Goal: Task Accomplishment & Management: Complete application form

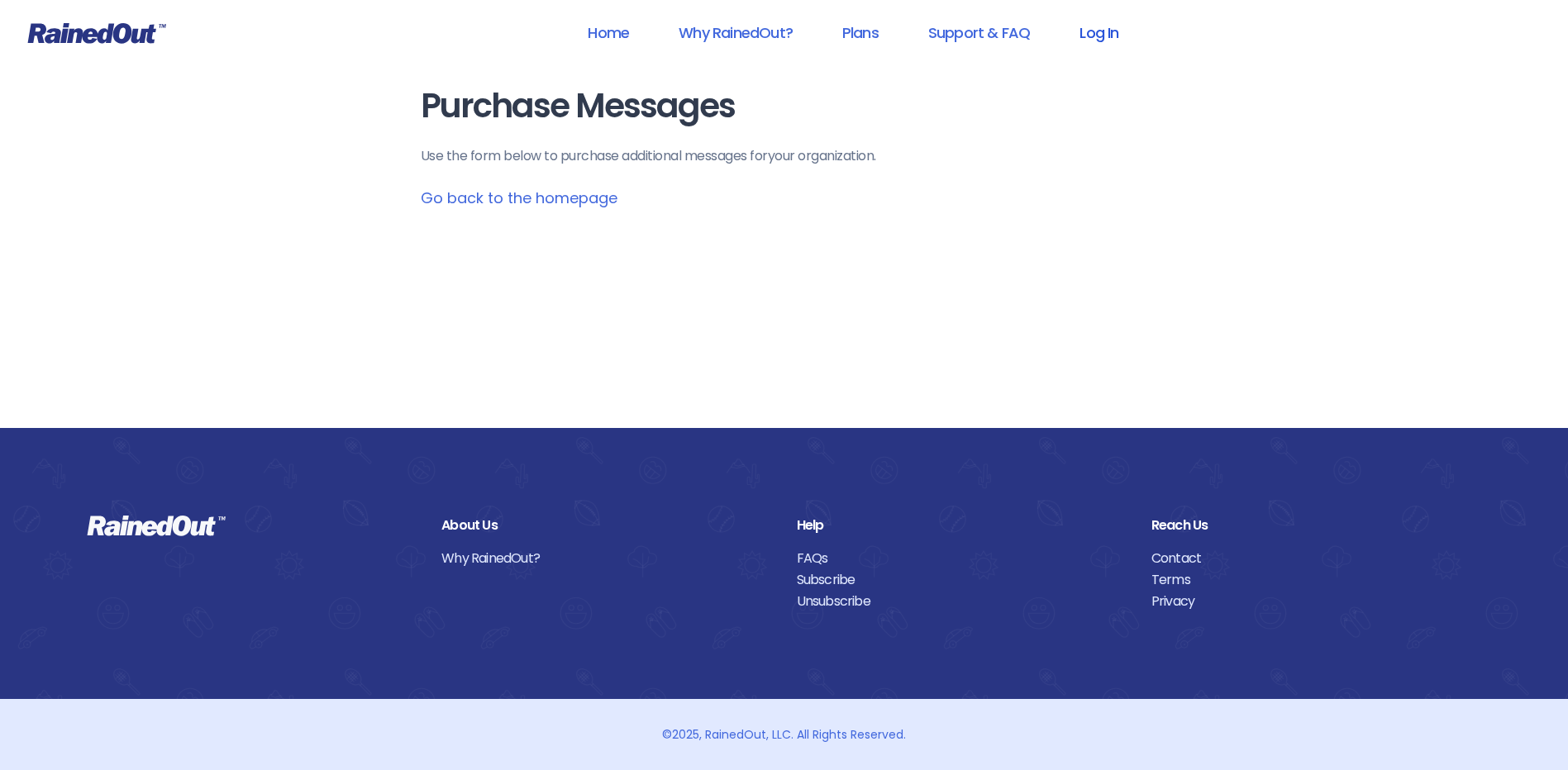
click at [1102, 33] on link "Log In" at bounding box center [1099, 33] width 82 height 38
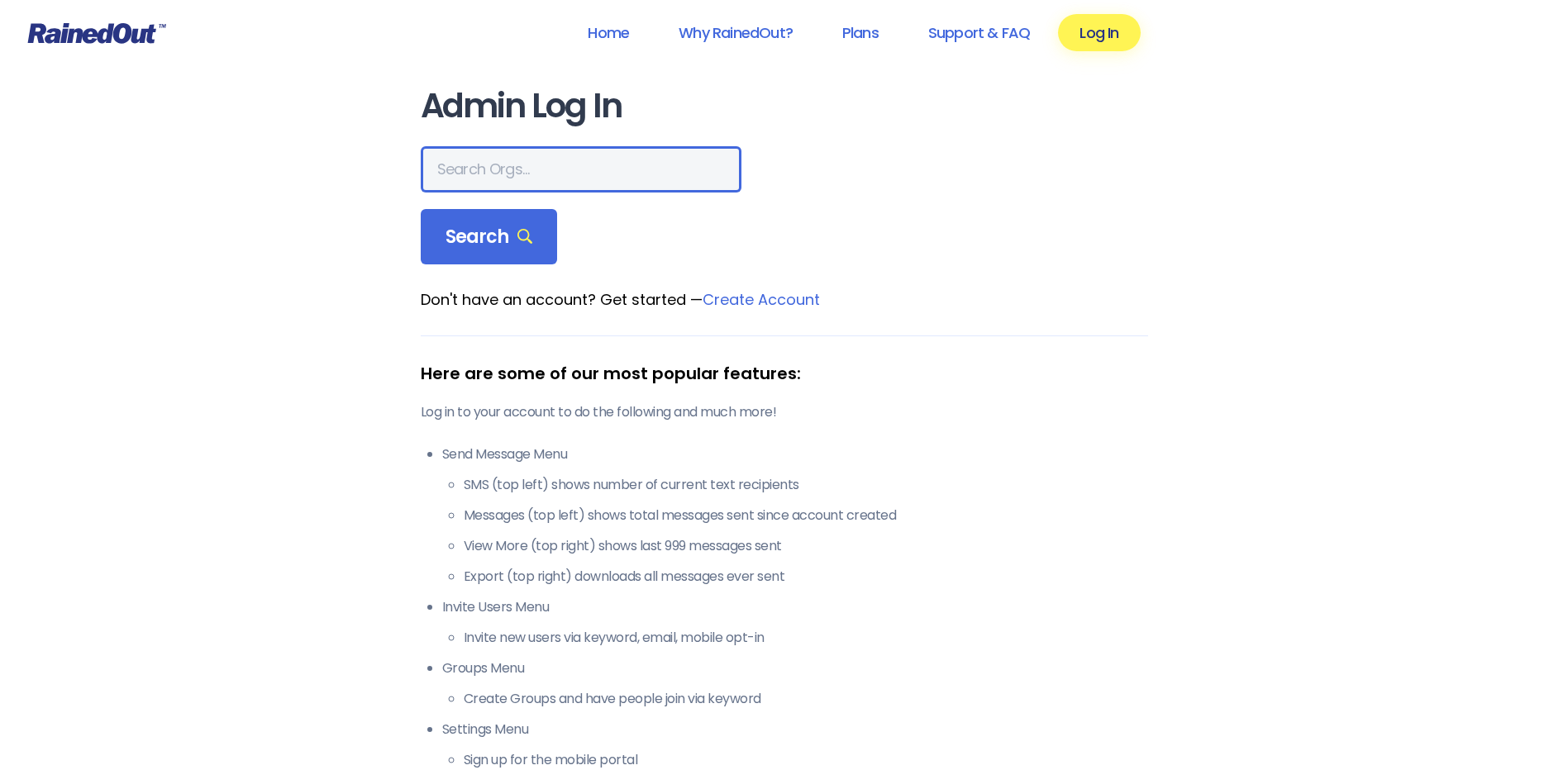
click at [484, 171] on input "text" at bounding box center [581, 169] width 321 height 46
type input "hfah"
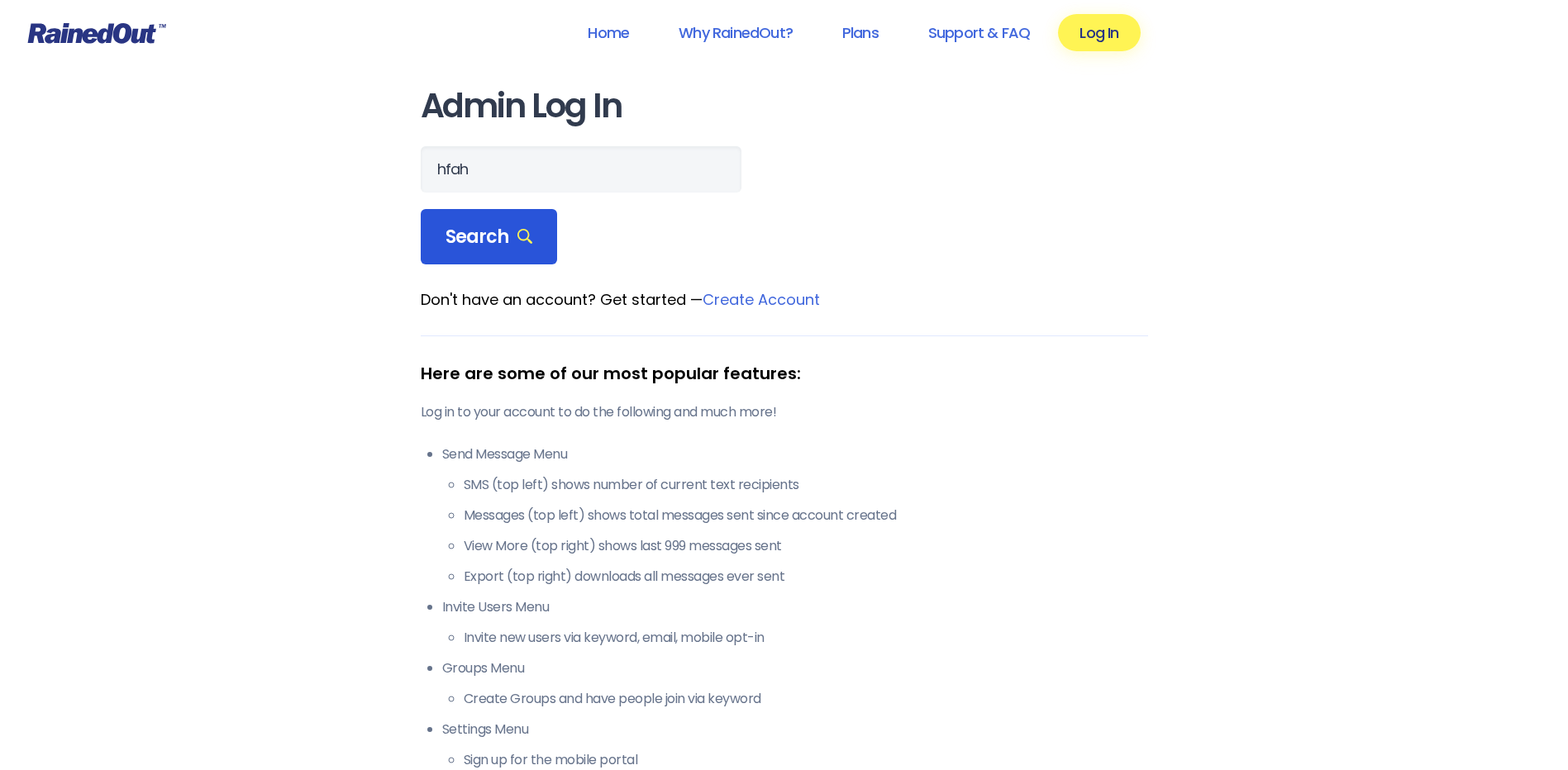
click at [472, 235] on span "Search" at bounding box center [489, 237] width 88 height 23
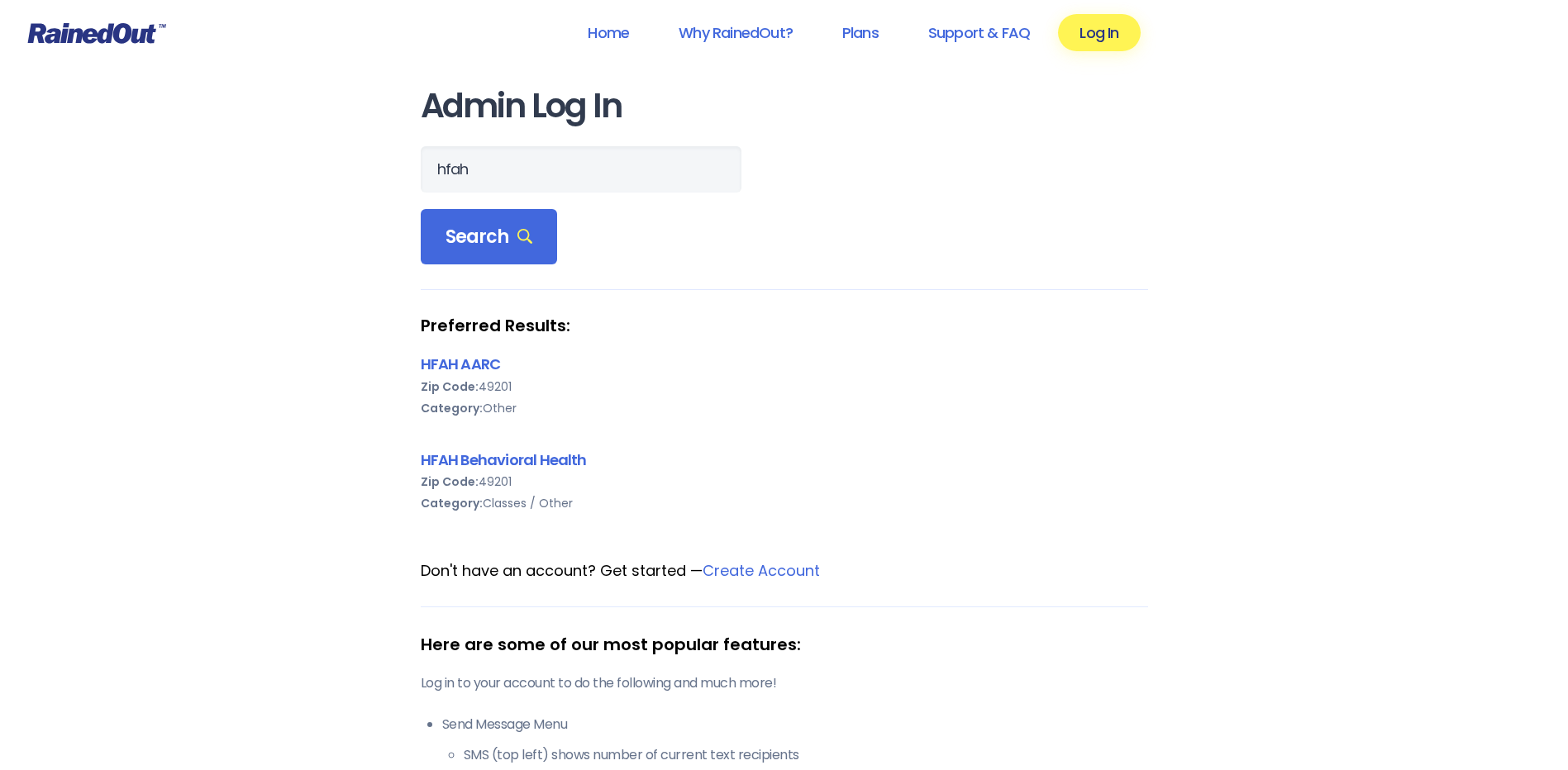
click at [472, 474] on b "Zip Code:" at bounding box center [449, 482] width 58 height 17
click at [473, 464] on link "HFAH Behavioral Health" at bounding box center [504, 459] width 166 height 21
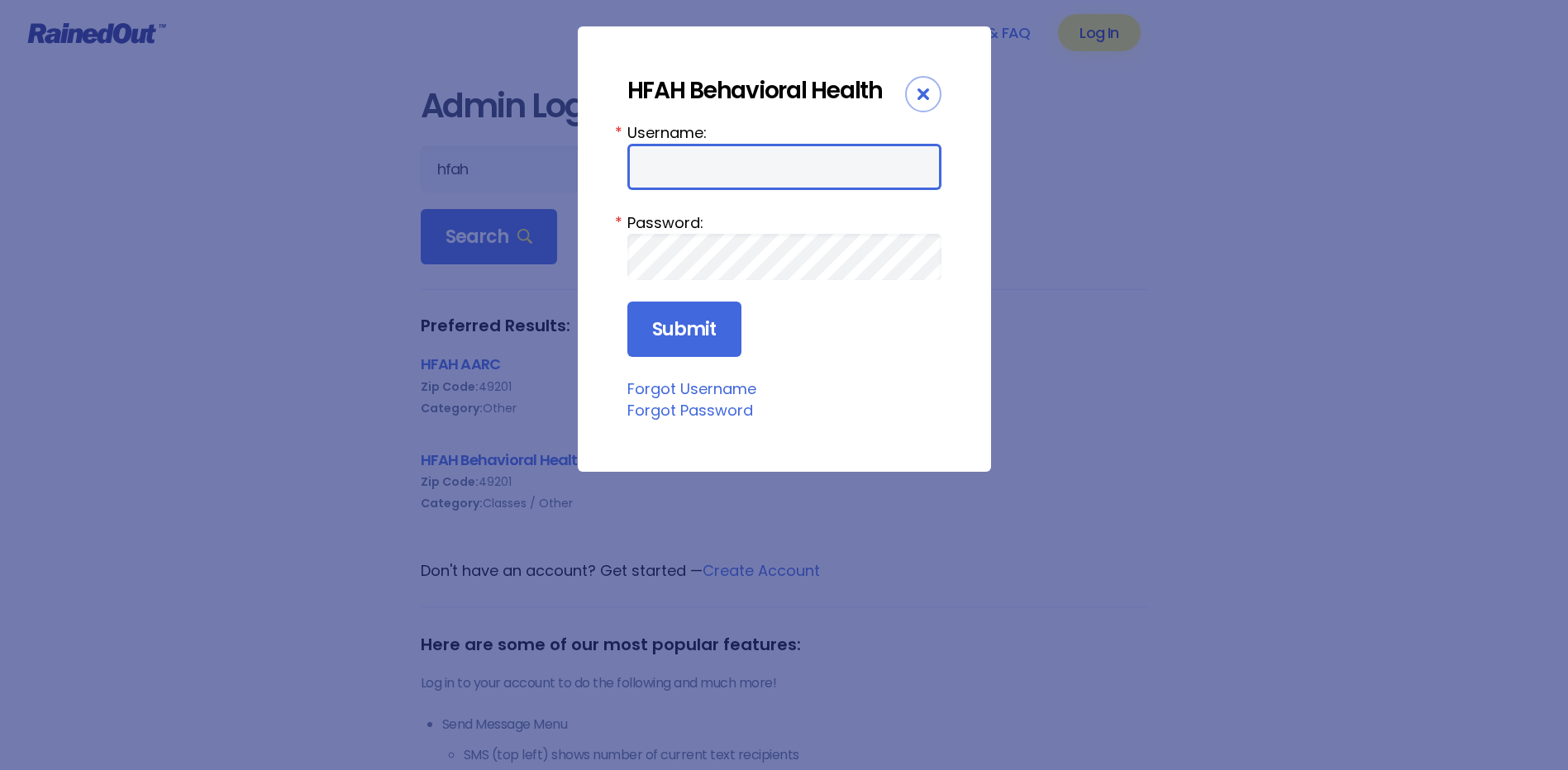
type input "chargenurse"
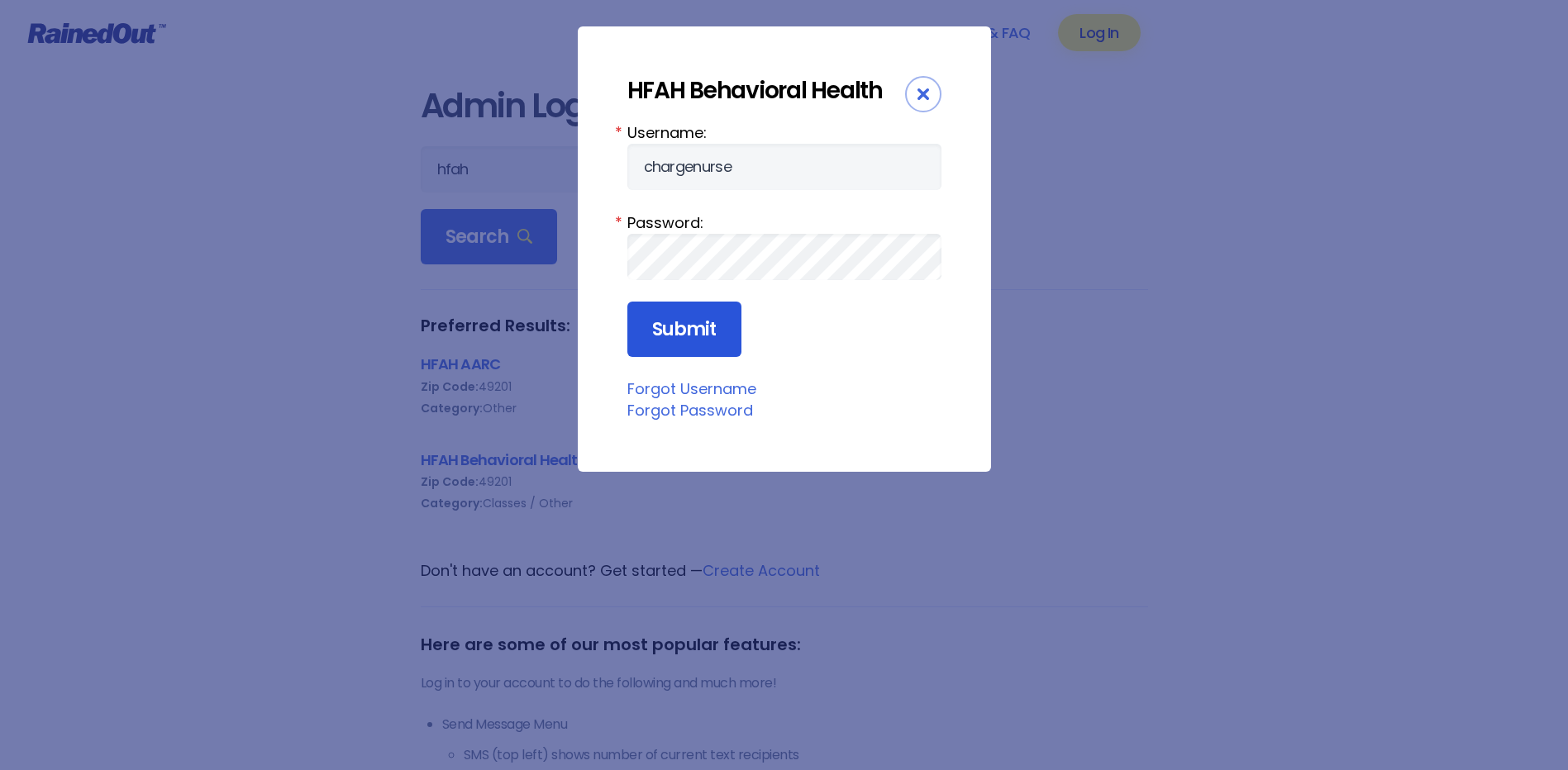
click at [667, 337] on input "Submit" at bounding box center [684, 329] width 114 height 56
